Goal: Information Seeking & Learning: Learn about a topic

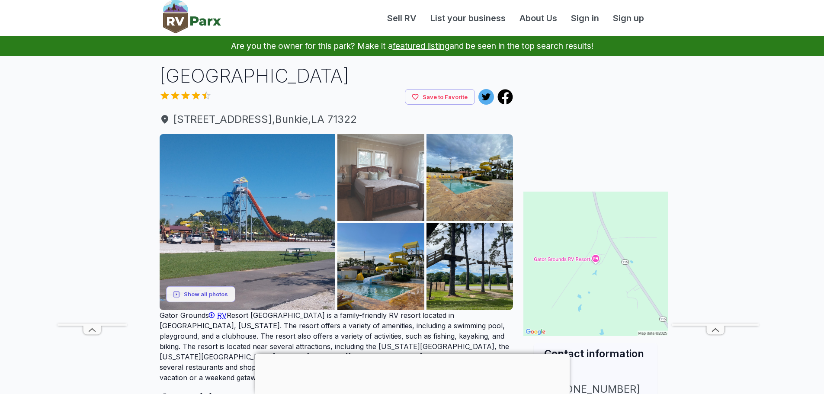
click at [390, 192] on img at bounding box center [380, 177] width 87 height 87
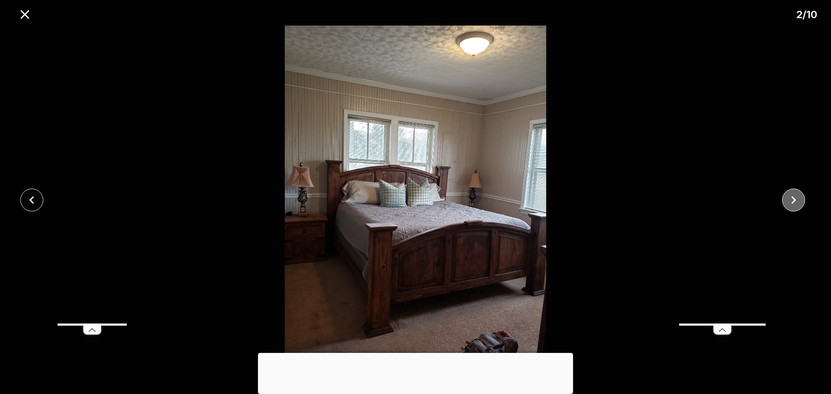
click at [793, 195] on icon "close" at bounding box center [793, 200] width 15 height 15
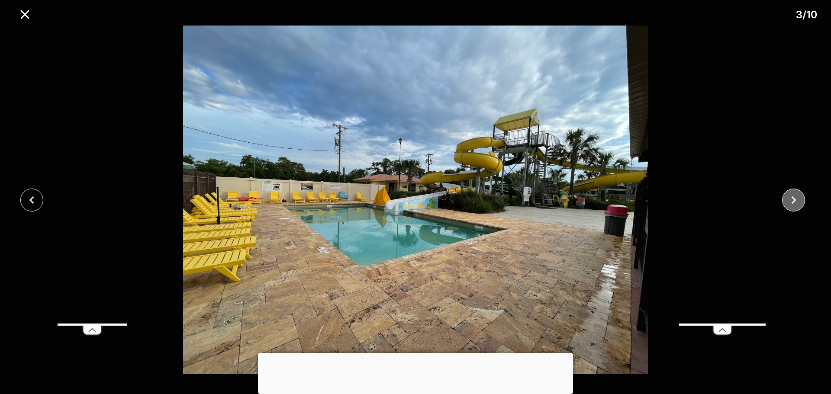
click at [792, 199] on icon "close" at bounding box center [793, 200] width 15 height 15
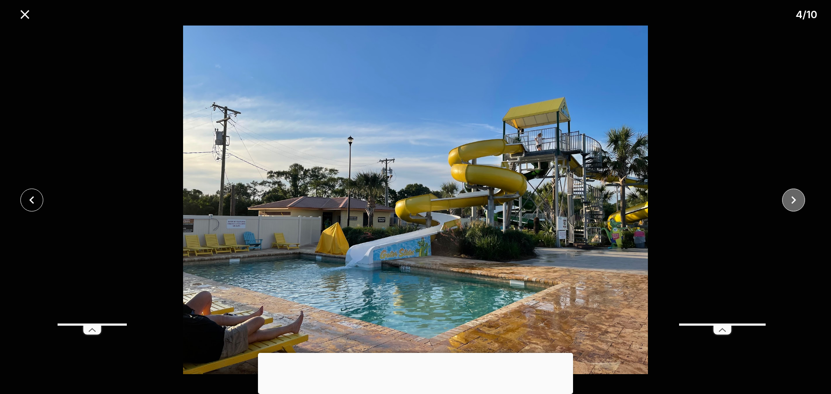
click at [792, 199] on icon "close" at bounding box center [793, 200] width 15 height 15
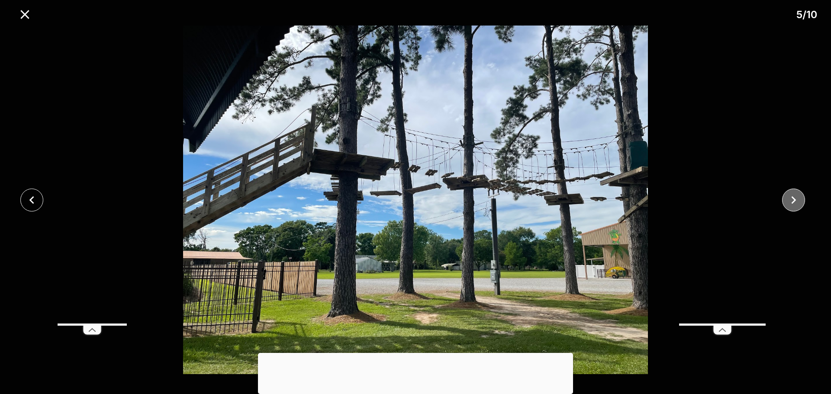
click at [792, 199] on icon "close" at bounding box center [793, 200] width 15 height 15
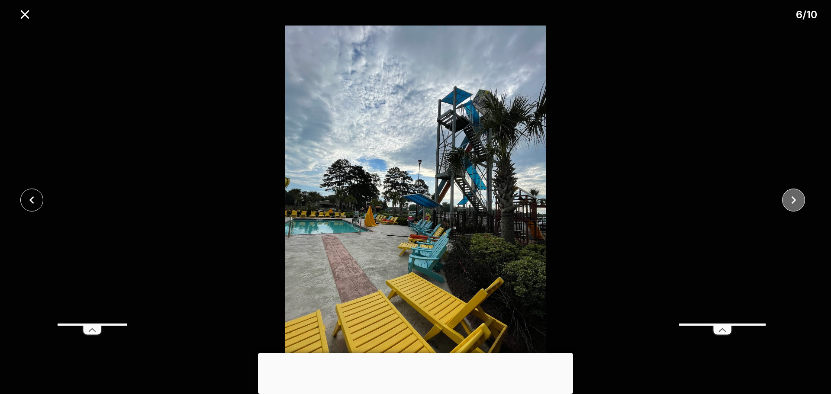
click at [792, 199] on icon "close" at bounding box center [793, 200] width 15 height 15
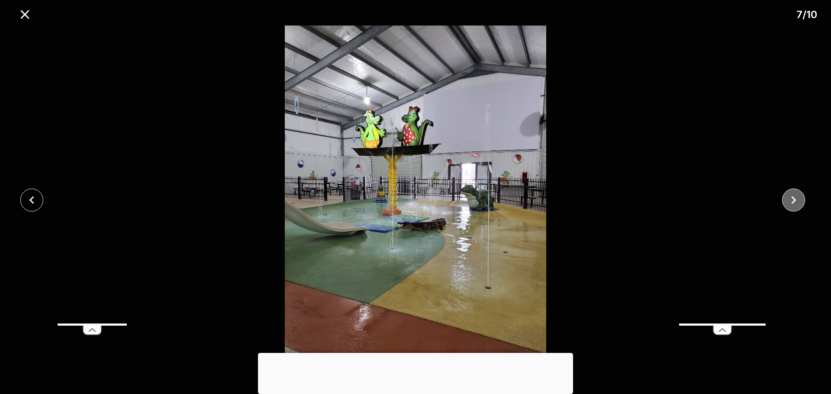
click at [792, 199] on icon "close" at bounding box center [793, 200] width 15 height 15
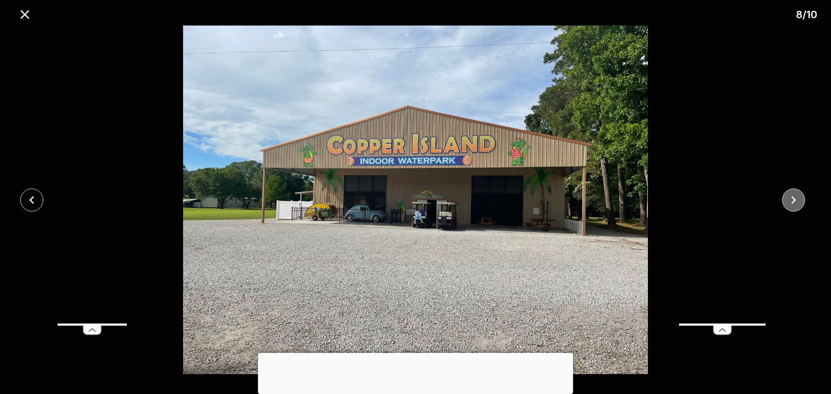
click at [792, 199] on icon "close" at bounding box center [793, 200] width 15 height 15
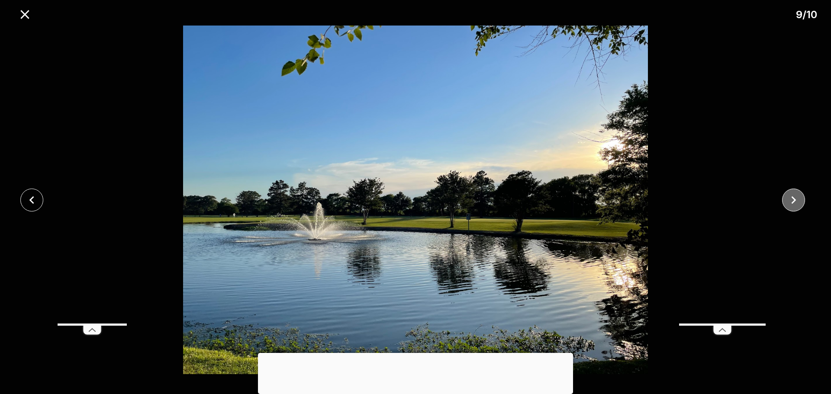
click at [792, 199] on icon "close" at bounding box center [793, 200] width 15 height 15
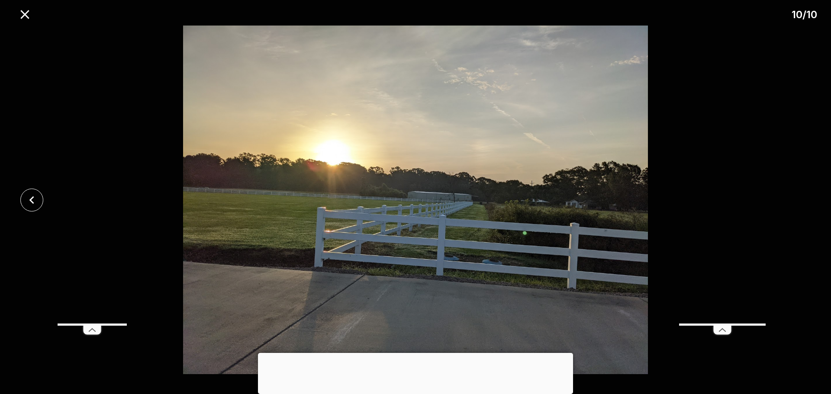
click at [792, 199] on div at bounding box center [415, 200] width 831 height 349
click at [25, 13] on icon "close" at bounding box center [24, 14] width 15 height 15
